Goal: Task Accomplishment & Management: Use online tool/utility

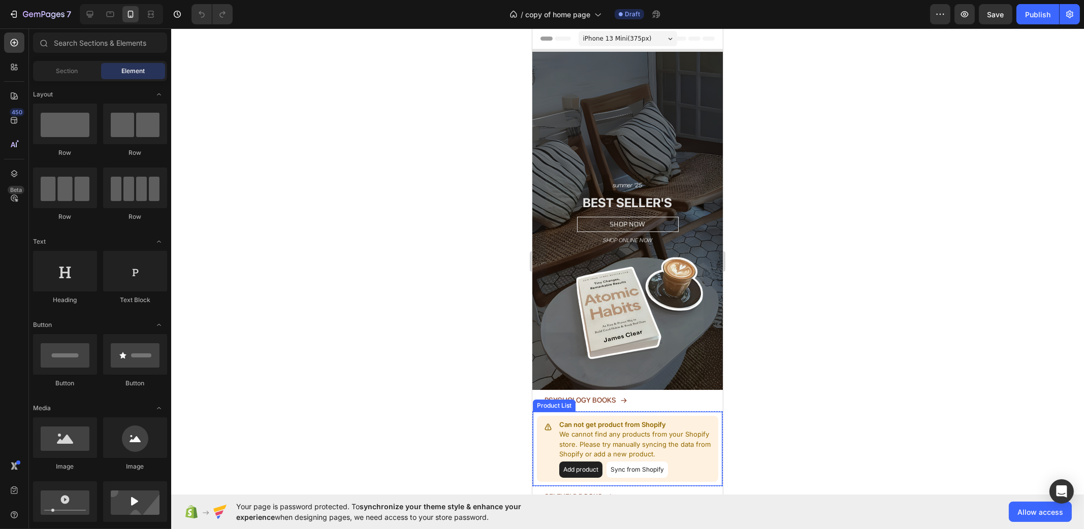
click at [697, 416] on div "Can not get product from Shopify We cannot find any products from your Shopify …" at bounding box center [626, 449] width 181 height 66
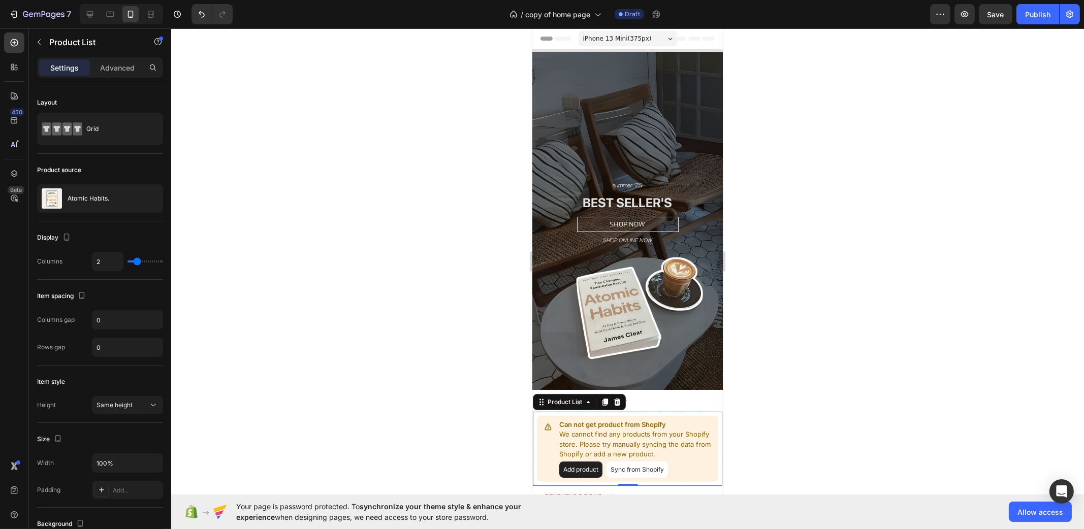
click at [641, 462] on button "Sync from Shopify" at bounding box center [636, 470] width 61 height 16
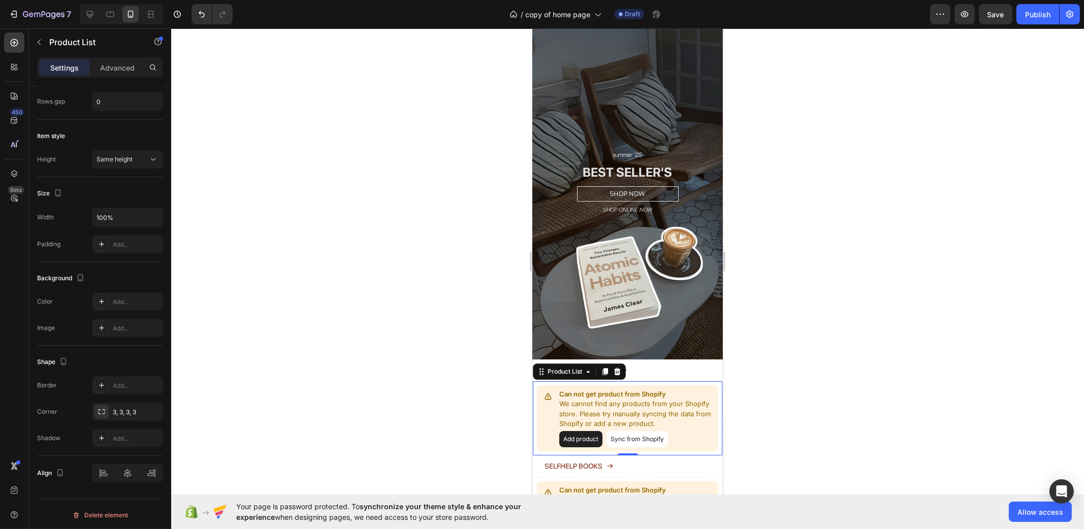
scroll to position [63, 0]
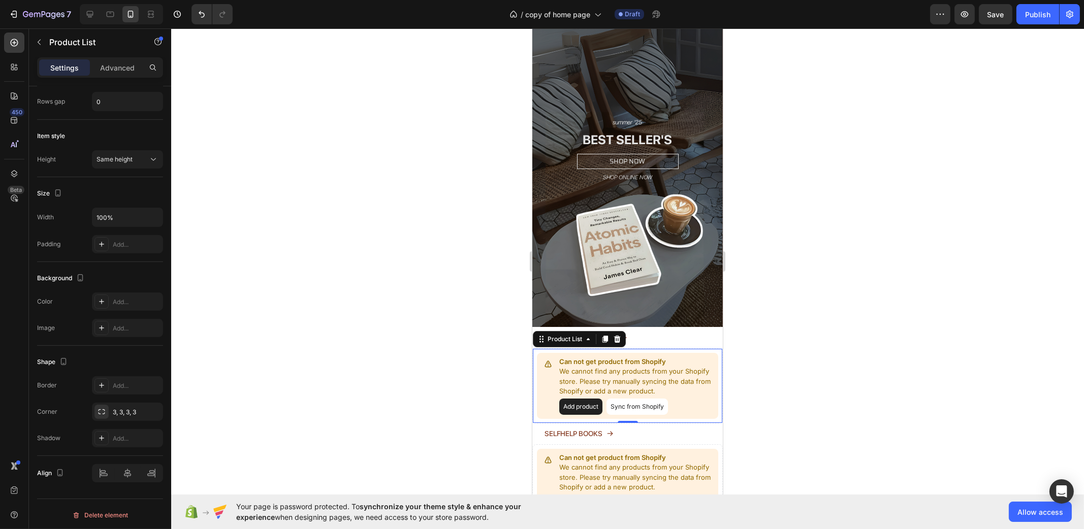
click at [632, 399] on button "Sync from Shopify" at bounding box center [636, 407] width 61 height 16
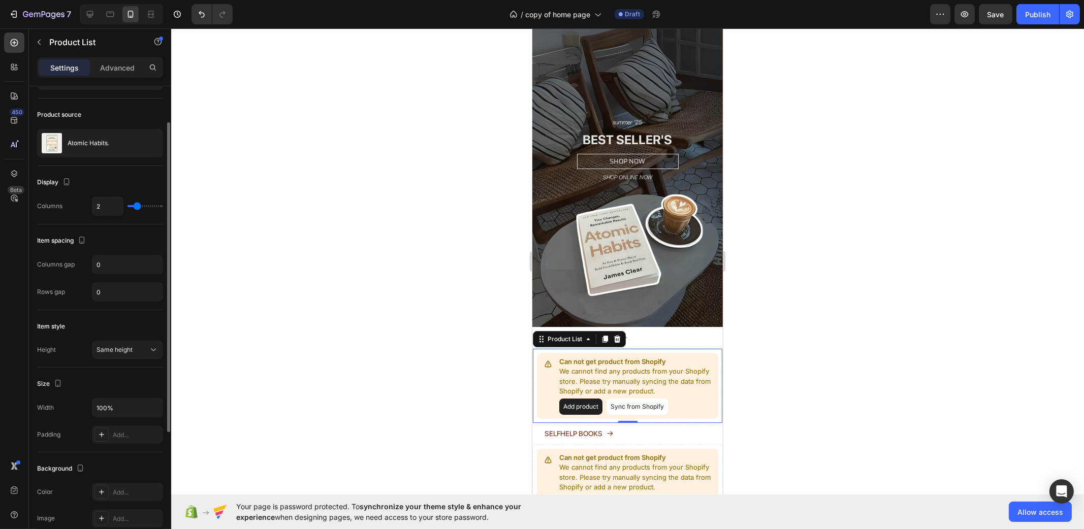
scroll to position [0, 0]
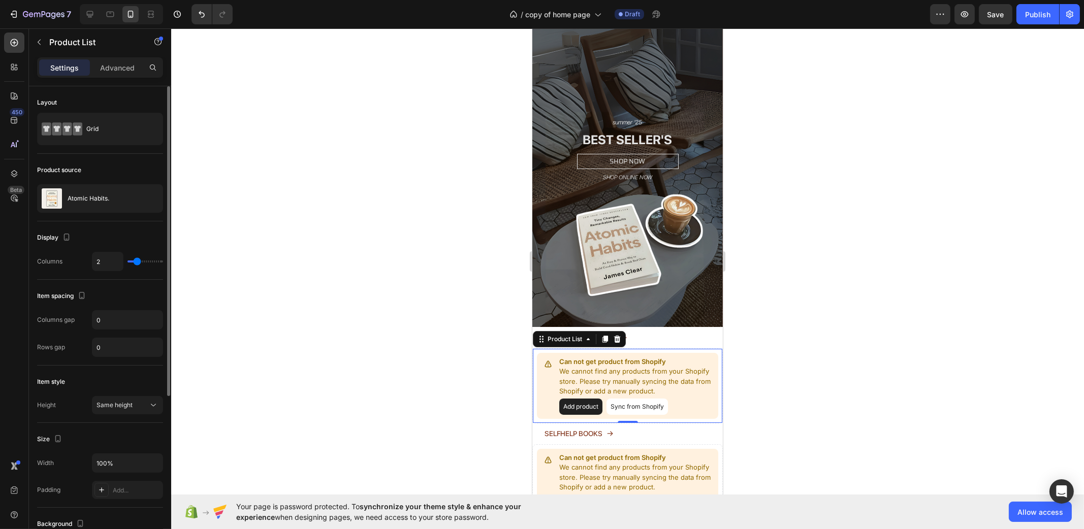
click at [115, 171] on div "Product source" at bounding box center [100, 170] width 126 height 16
click at [93, 136] on div "Grid" at bounding box center [117, 128] width 62 height 23
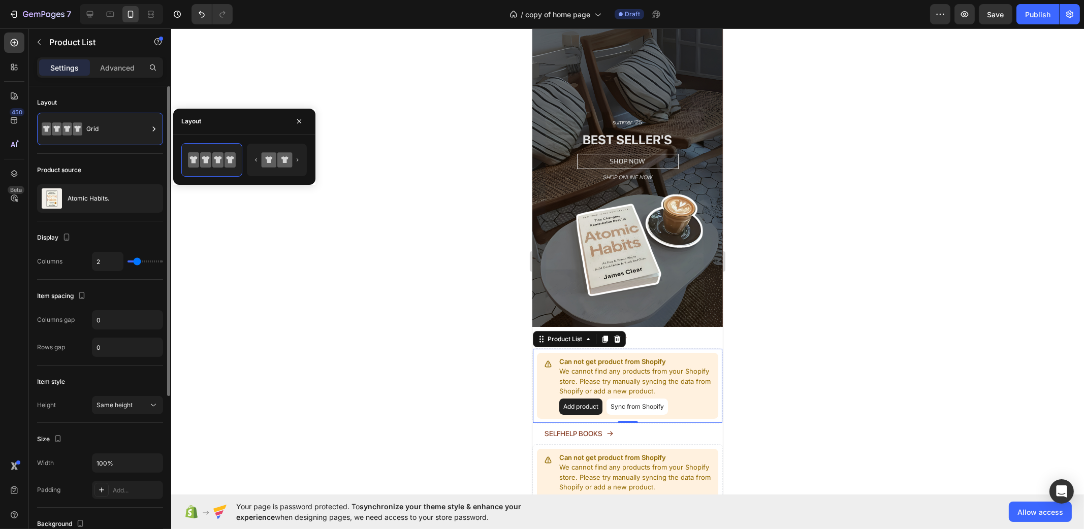
click at [117, 221] on div "Layout Grid" at bounding box center [100, 250] width 126 height 58
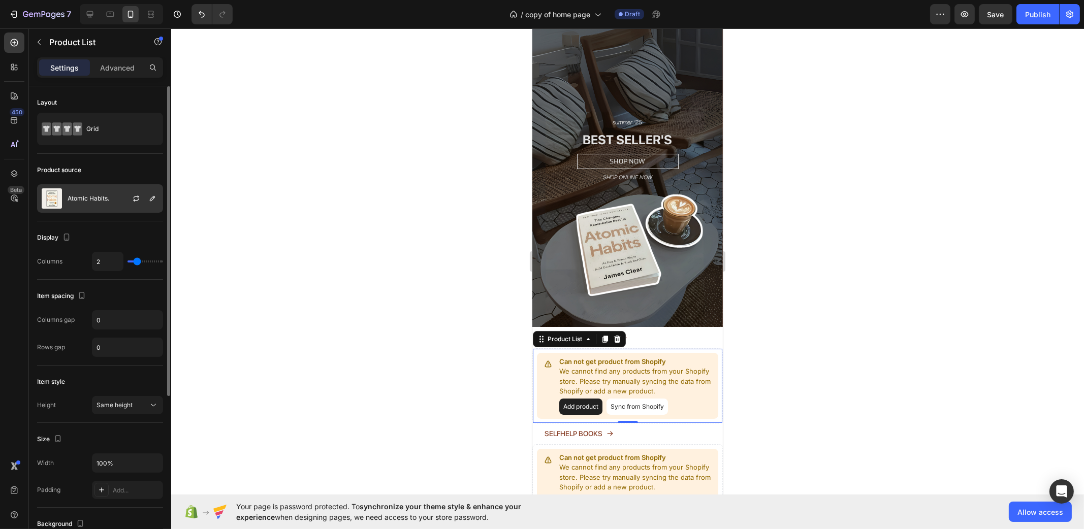
click at [104, 189] on div "Atomic Habits." at bounding box center [100, 198] width 126 height 28
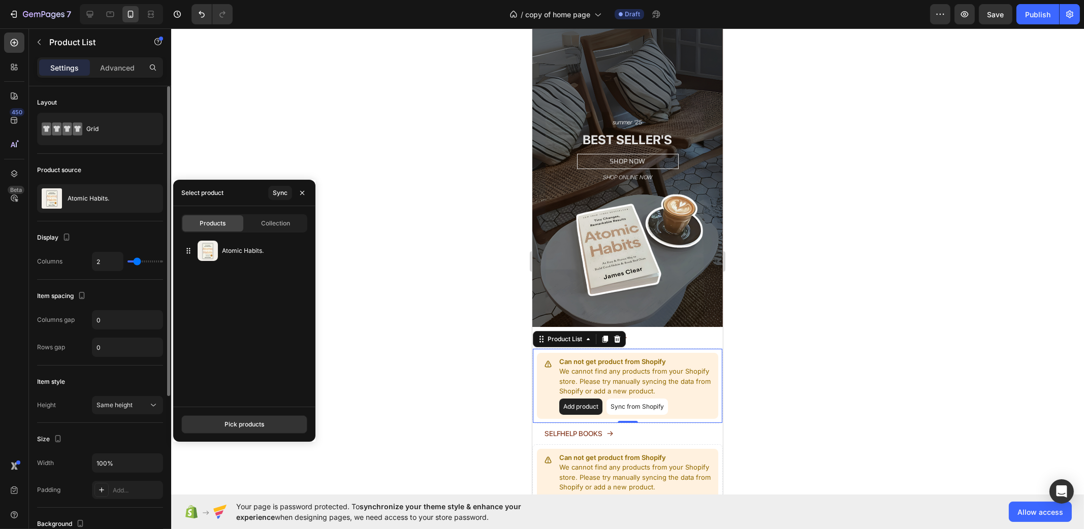
click at [110, 172] on div "Product source" at bounding box center [100, 170] width 126 height 16
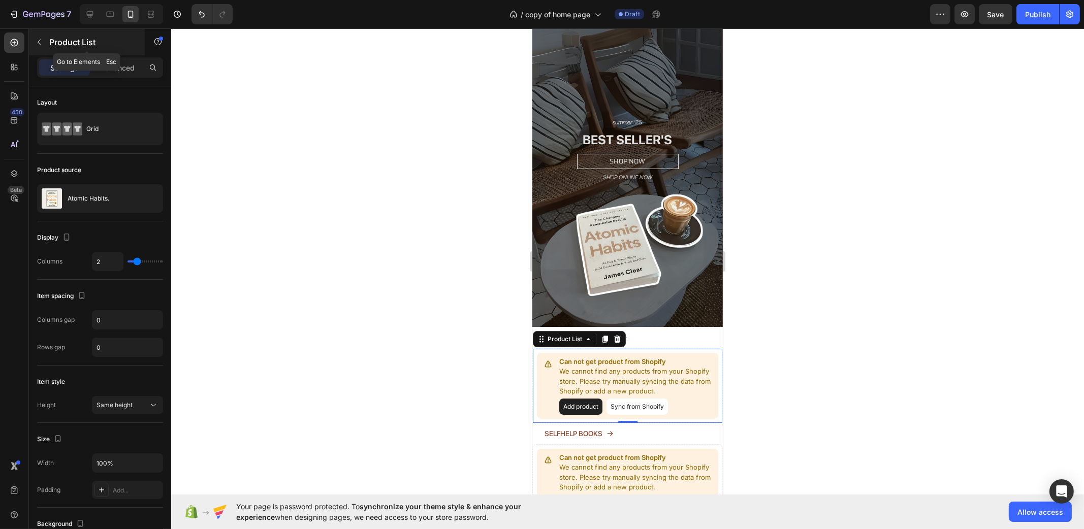
click at [31, 41] on button "button" at bounding box center [39, 42] width 16 height 16
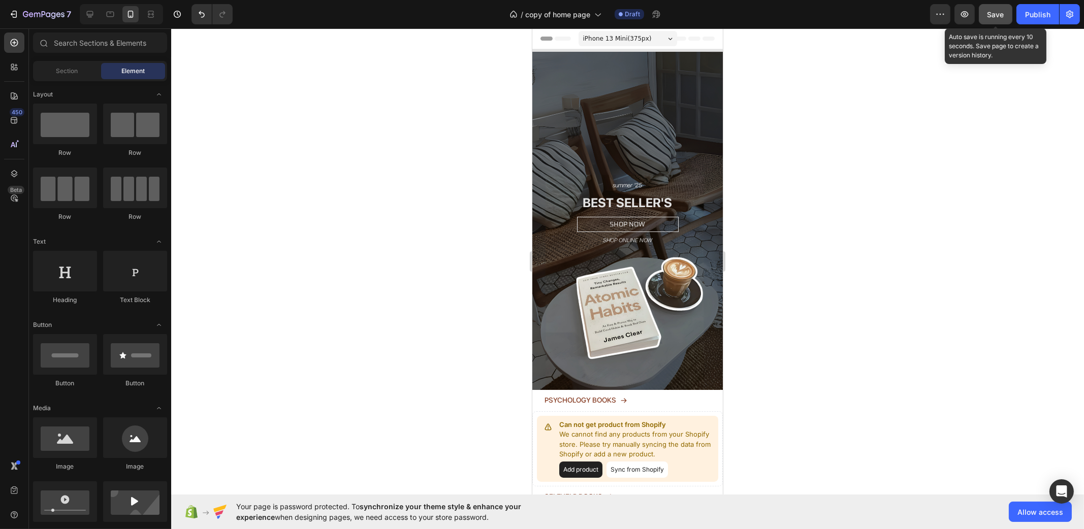
click at [986, 14] on button "Save" at bounding box center [996, 14] width 34 height 20
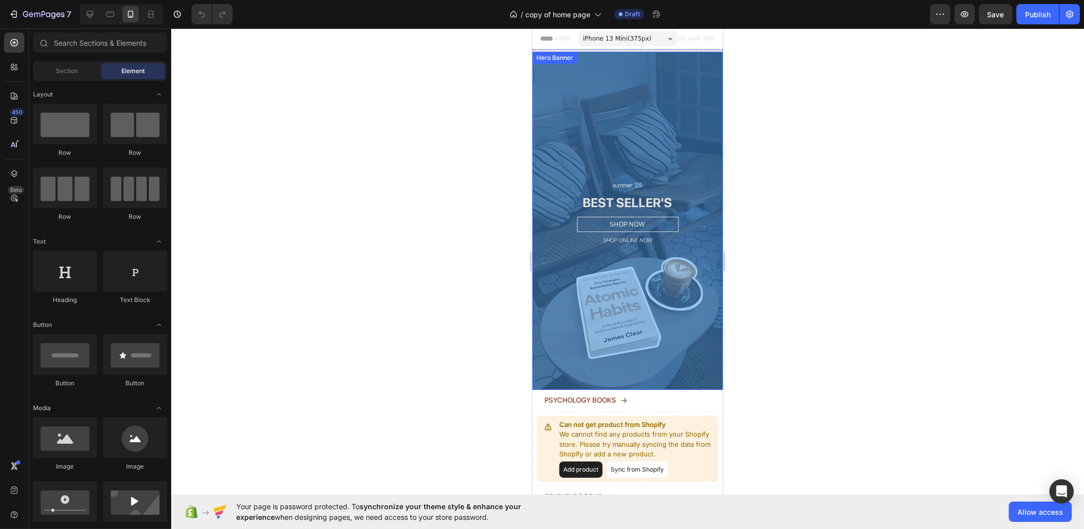
scroll to position [63, 0]
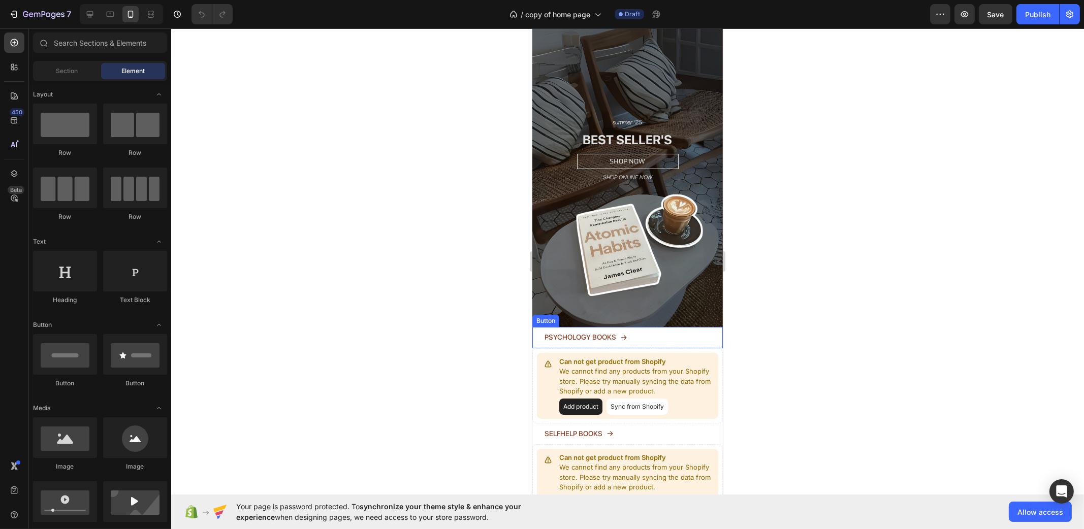
click at [619, 357] on p "Can not get product from Shopify" at bounding box center [636, 362] width 155 height 10
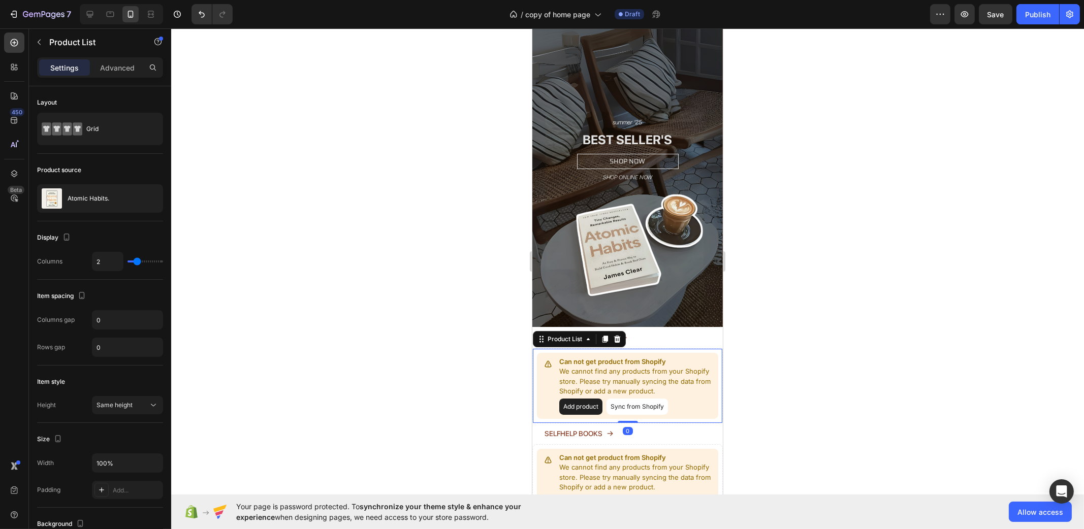
click at [585, 399] on button "Add product" at bounding box center [580, 407] width 43 height 16
click at [113, 170] on div "Product source" at bounding box center [100, 170] width 126 height 16
click at [73, 171] on div "Product source" at bounding box center [59, 170] width 44 height 9
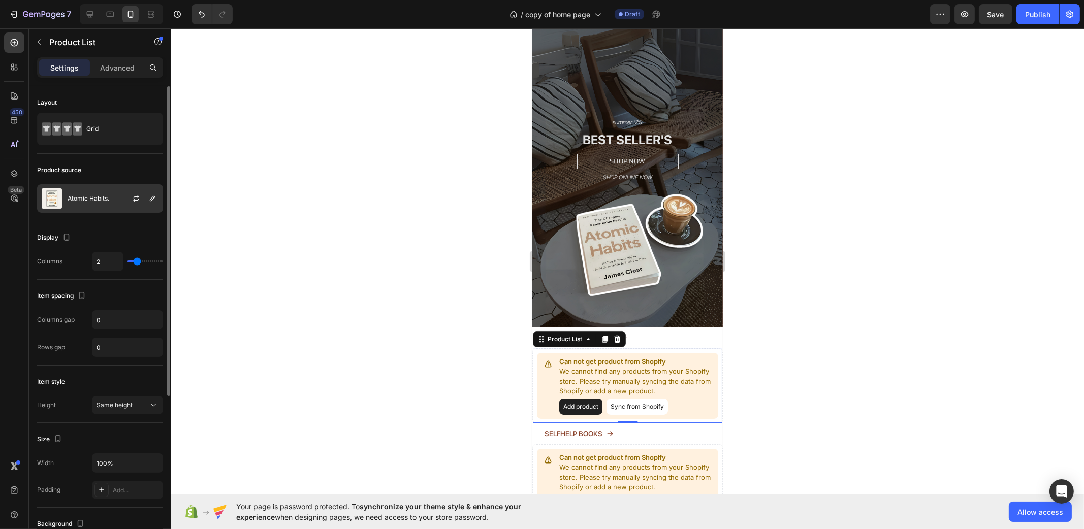
click at [80, 198] on p "Atomic Habits." at bounding box center [89, 198] width 42 height 7
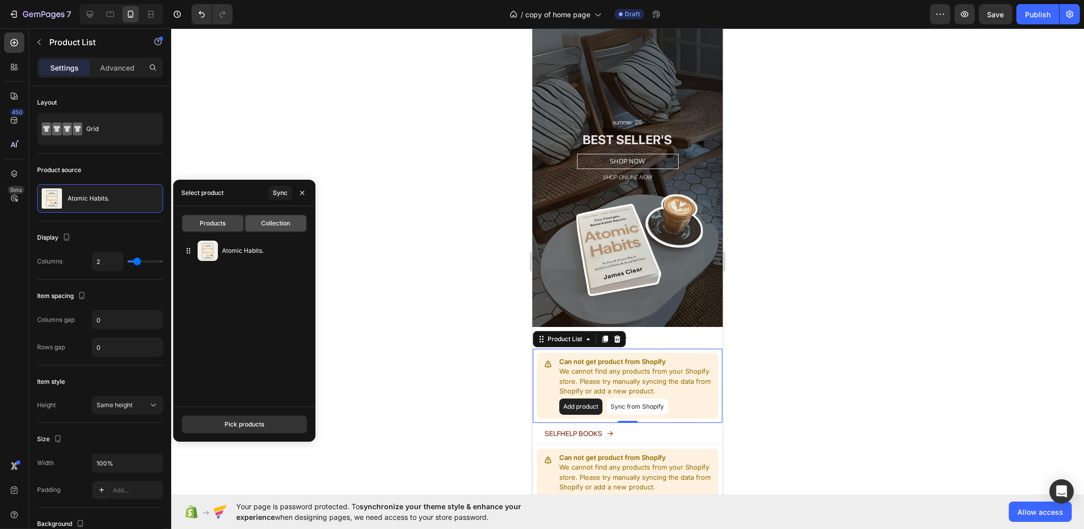
click at [273, 226] on span "Collection" at bounding box center [275, 223] width 29 height 9
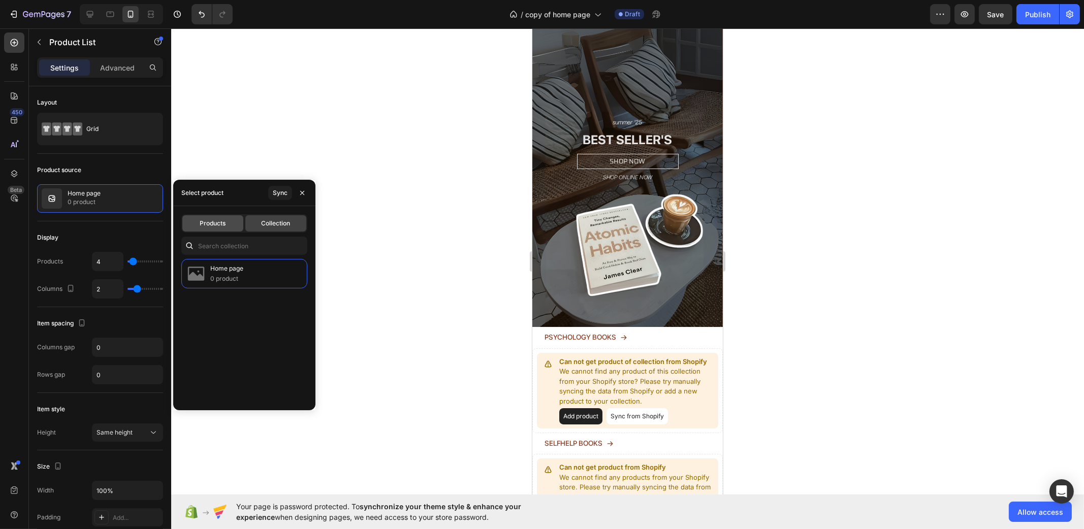
click at [233, 221] on div "Products" at bounding box center [212, 223] width 61 height 16
type input "2"
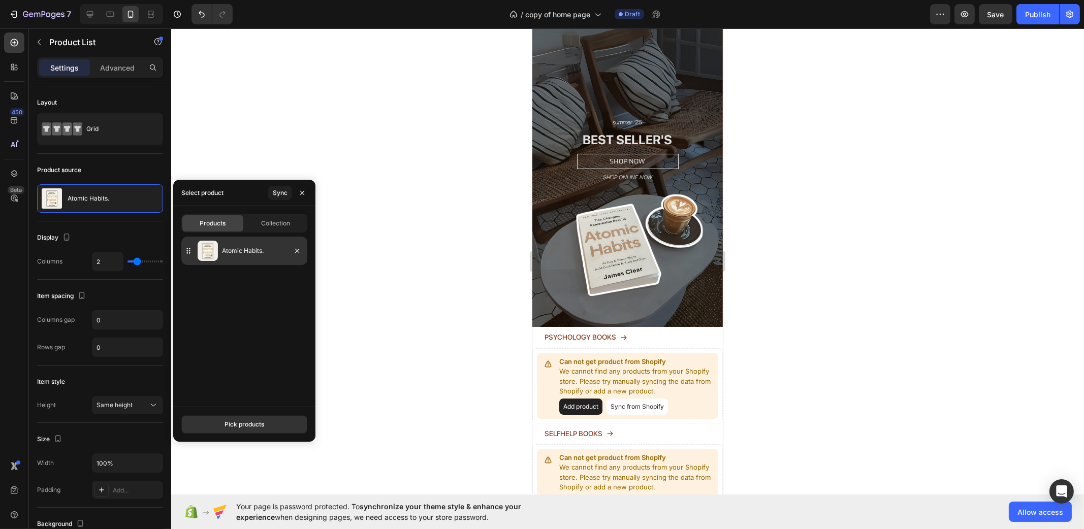
click at [239, 247] on p "Atomic Habits." at bounding box center [262, 251] width 81 height 10
click at [239, 426] on div "Pick products" at bounding box center [244, 424] width 40 height 9
click at [281, 196] on div "Sync" at bounding box center [280, 192] width 15 height 9
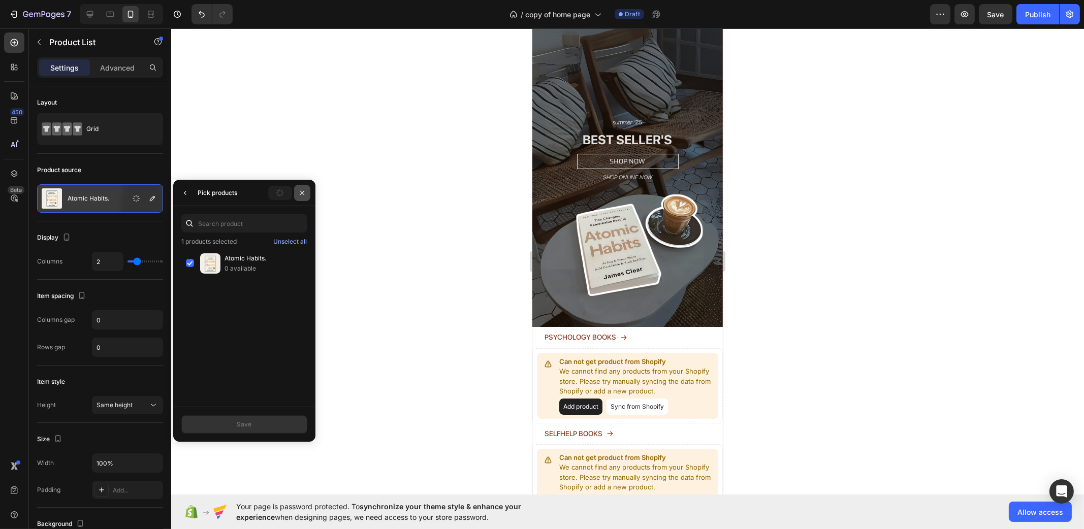
click at [297, 193] on button "button" at bounding box center [302, 193] width 16 height 16
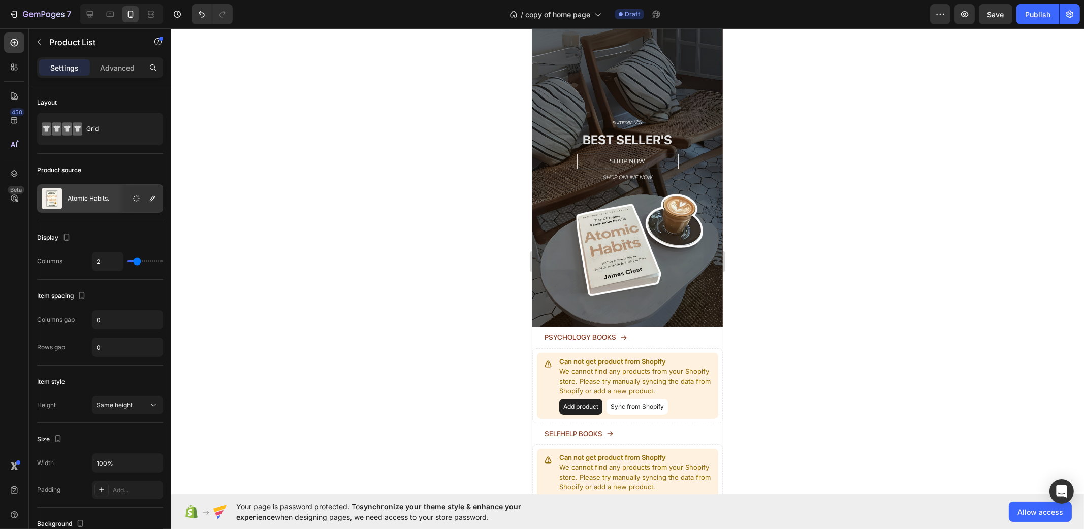
click at [302, 201] on div at bounding box center [627, 278] width 913 height 501
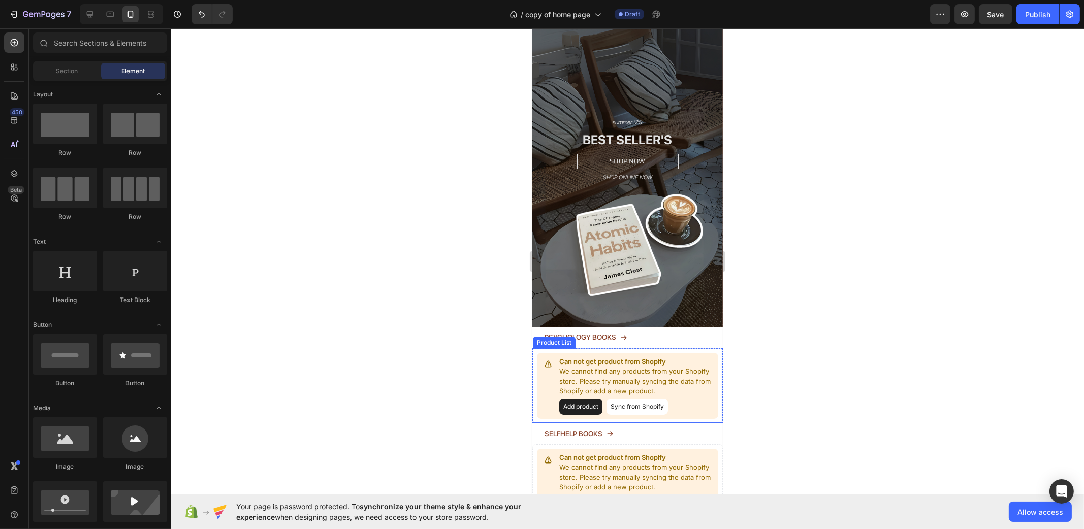
click at [710, 348] on div "Can not get product from Shopify We cannot find any products from your Shopify …" at bounding box center [627, 385] width 190 height 75
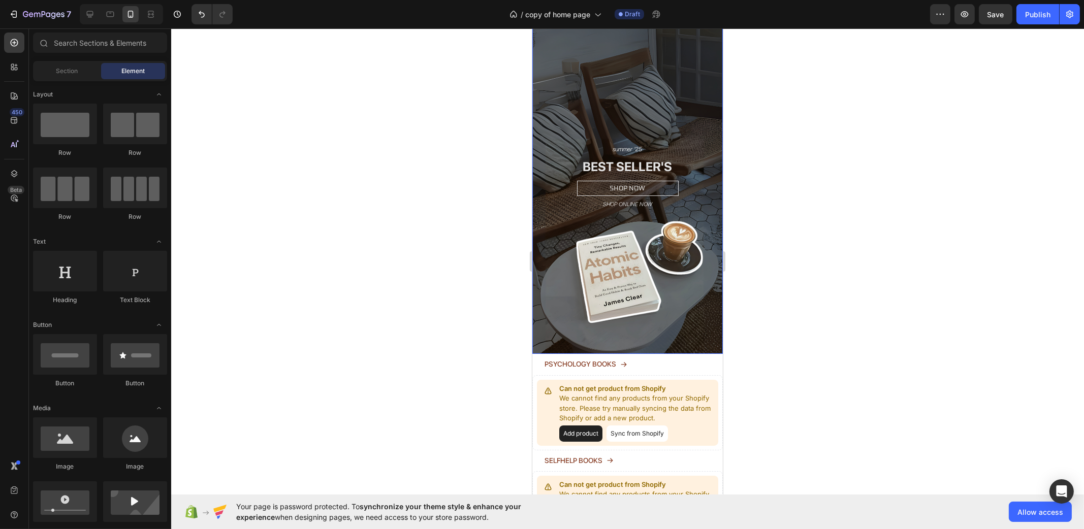
scroll to position [253, 0]
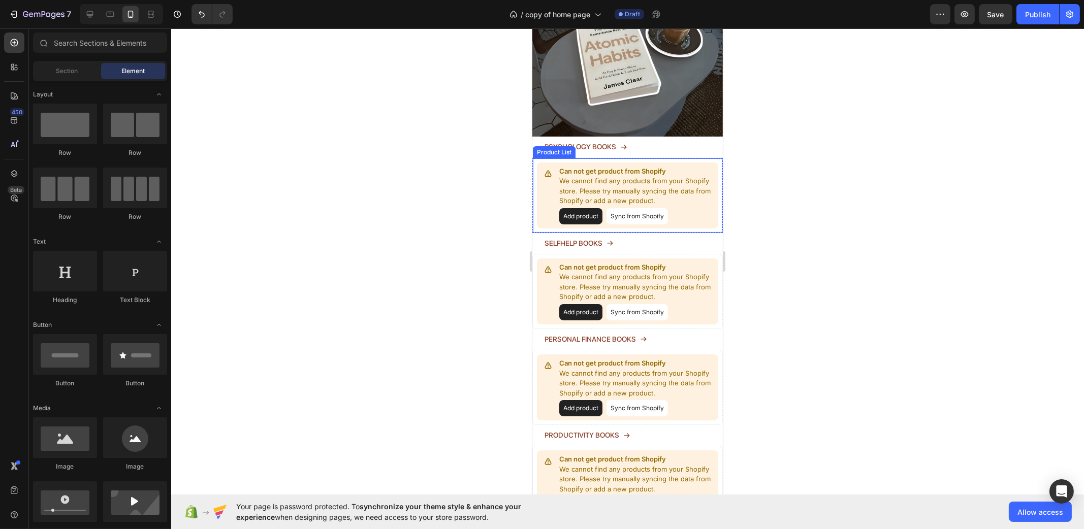
click at [665, 162] on div "Can not get product from Shopify We cannot find any products from your Shopify …" at bounding box center [626, 195] width 181 height 66
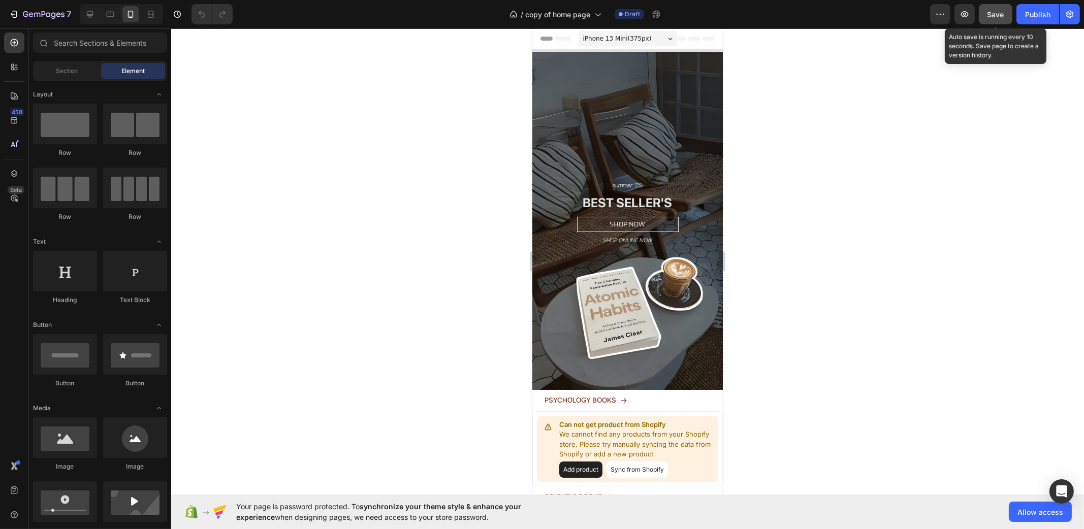
click at [993, 19] on div "Save" at bounding box center [995, 14] width 17 height 11
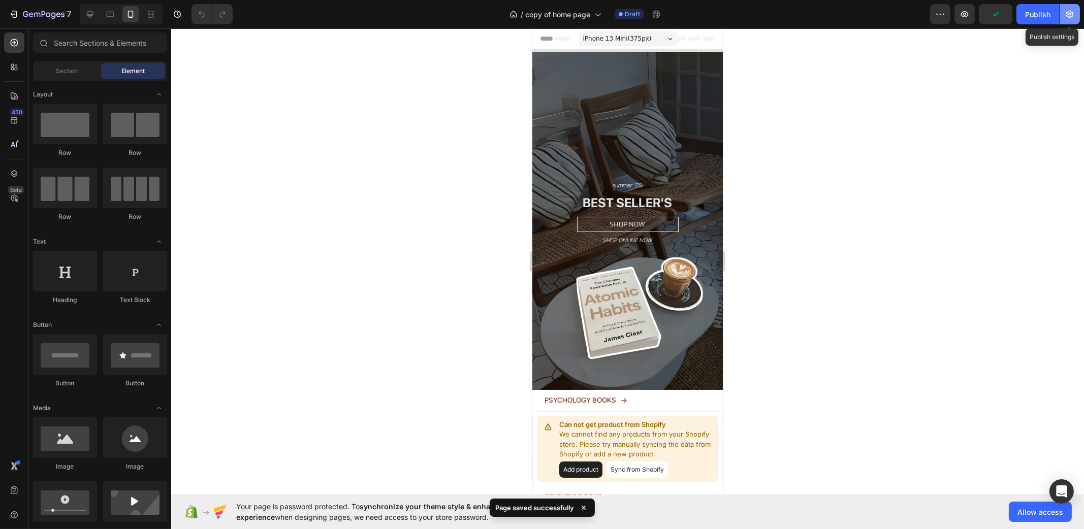
click at [1079, 8] on button "button" at bounding box center [1069, 14] width 20 height 20
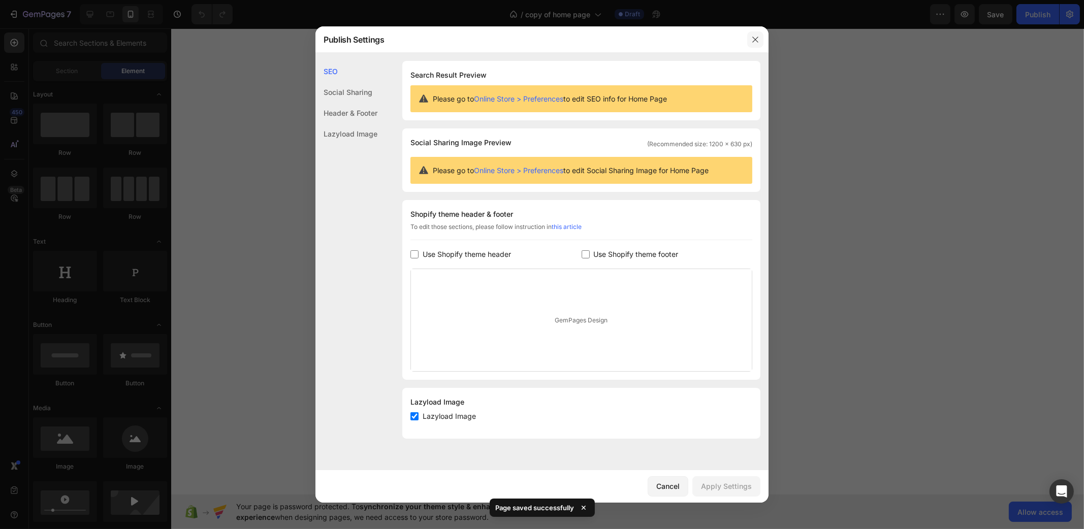
click at [757, 34] on button "button" at bounding box center [755, 39] width 16 height 16
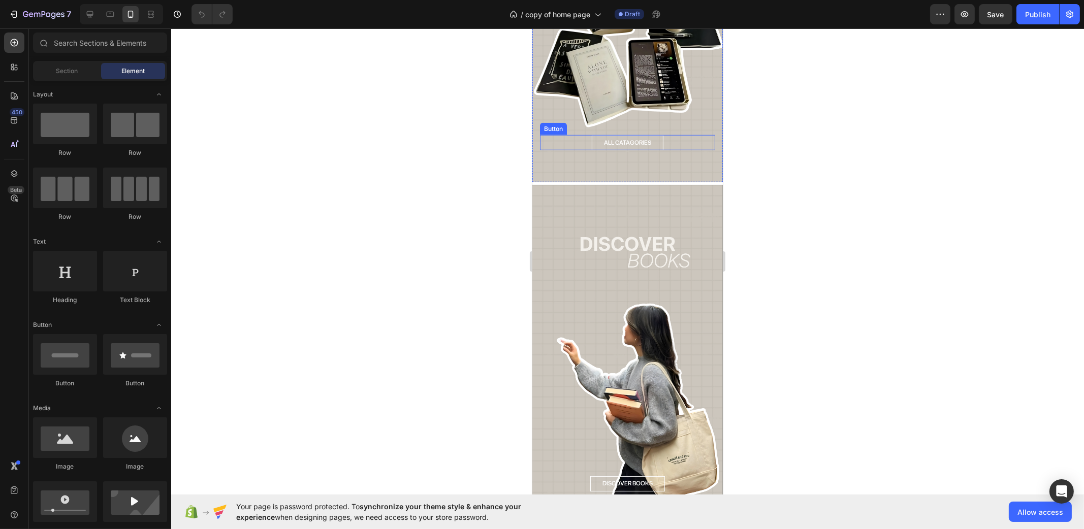
scroll to position [1460, 0]
